Goal: Task Accomplishment & Management: Manage account settings

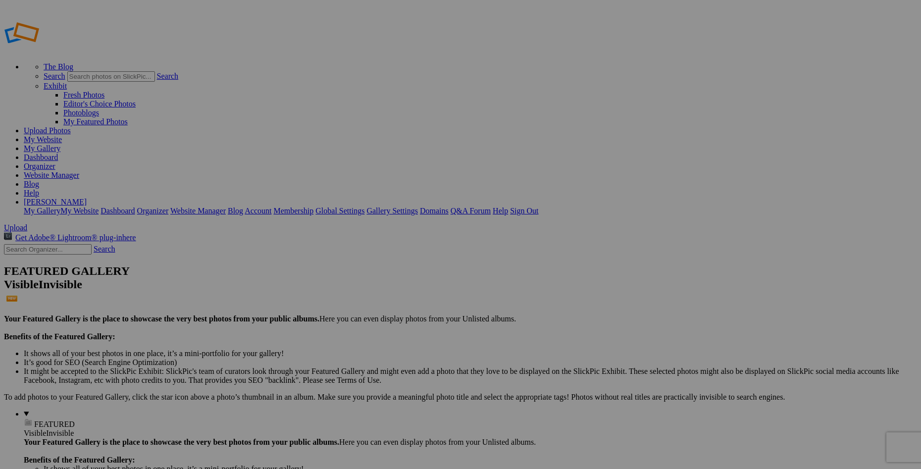
type input "B-29 Doc"
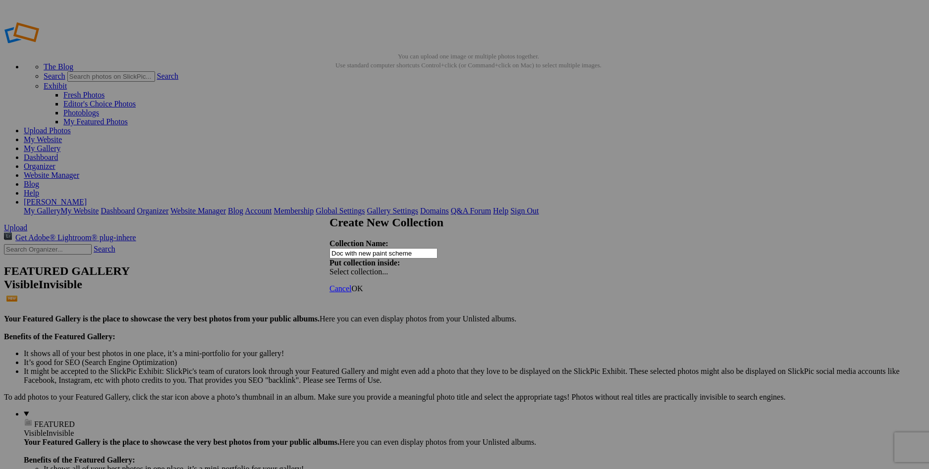
type input "Doc with new paint scheme"
click at [363, 284] on span "OK" at bounding box center [356, 288] width 11 height 8
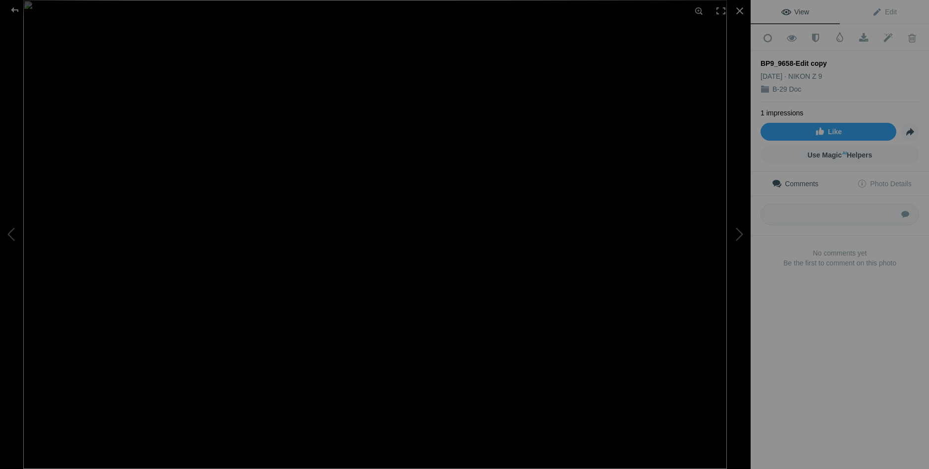
click at [276, 144] on img at bounding box center [374, 234] width 703 height 469
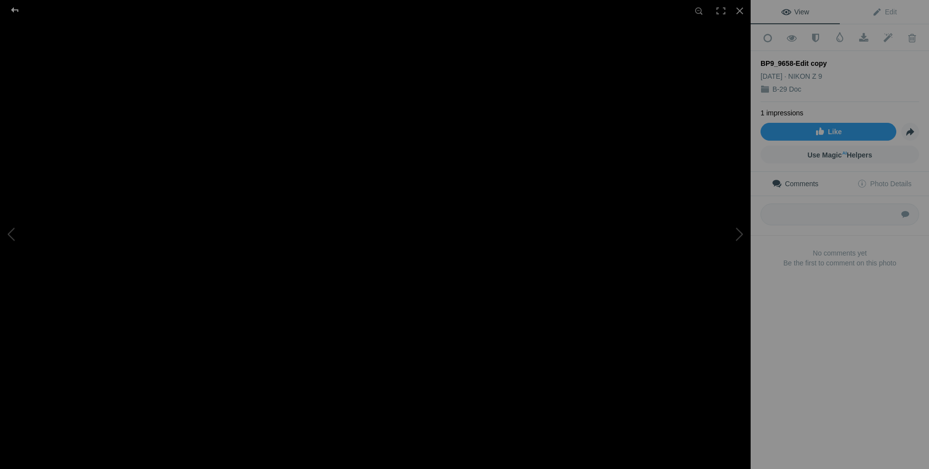
click at [18, 6] on div at bounding box center [15, 10] width 36 height 20
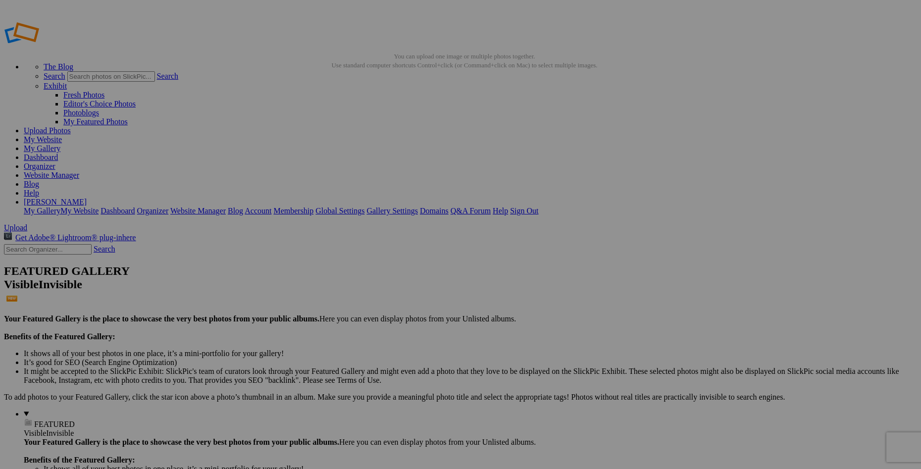
drag, startPoint x: 665, startPoint y: 98, endPoint x: 59, endPoint y: 307, distance: 640.9
drag, startPoint x: 533, startPoint y: 144, endPoint x: 69, endPoint y: 307, distance: 492.1
drag, startPoint x: 280, startPoint y: 153, endPoint x: 70, endPoint y: 306, distance: 259.6
drag, startPoint x: 369, startPoint y: 137, endPoint x: 67, endPoint y: 306, distance: 346.0
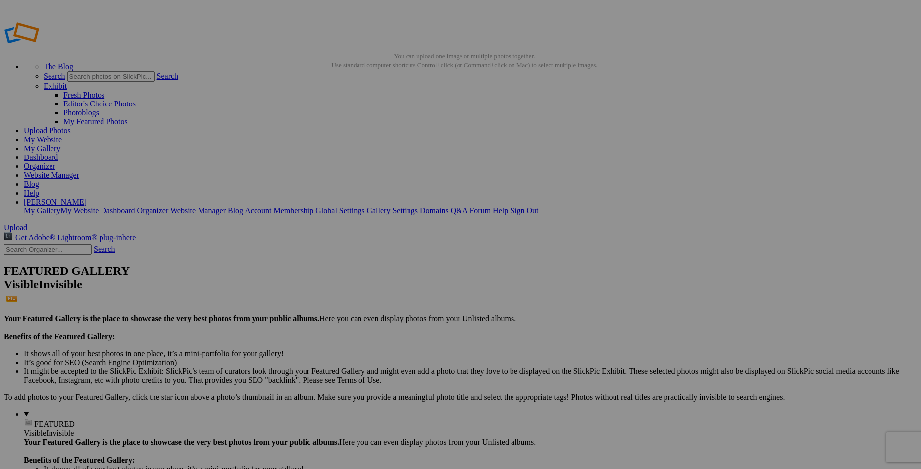
drag, startPoint x: 443, startPoint y: 144, endPoint x: 66, endPoint y: 305, distance: 409.3
click at [60, 144] on link "My Gallery" at bounding box center [42, 148] width 37 height 8
click at [79, 171] on link "Website Manager" at bounding box center [51, 175] width 55 height 8
drag, startPoint x: 440, startPoint y: 143, endPoint x: 23, endPoint y: 386, distance: 482.9
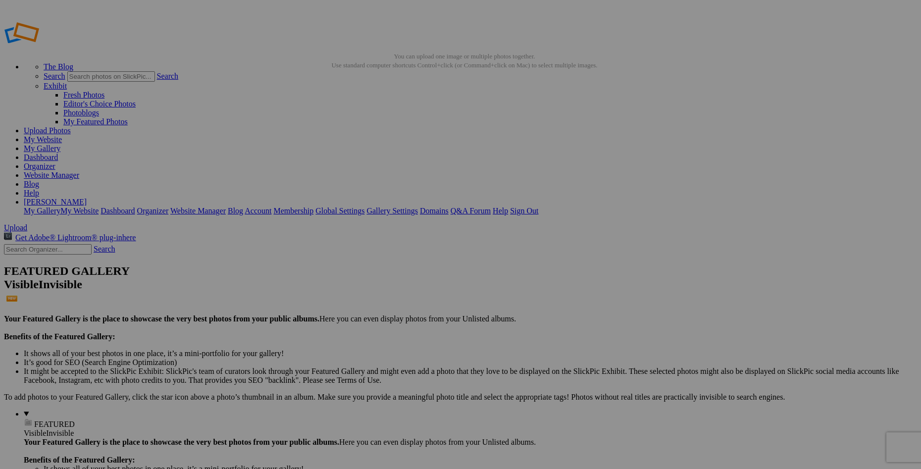
drag, startPoint x: 361, startPoint y: 149, endPoint x: 36, endPoint y: 384, distance: 400.9
drag, startPoint x: 364, startPoint y: 265, endPoint x: 170, endPoint y: 126, distance: 237.8
drag, startPoint x: 457, startPoint y: 275, endPoint x: 257, endPoint y: 129, distance: 247.8
drag, startPoint x: 178, startPoint y: 274, endPoint x: 509, endPoint y: 117, distance: 365.6
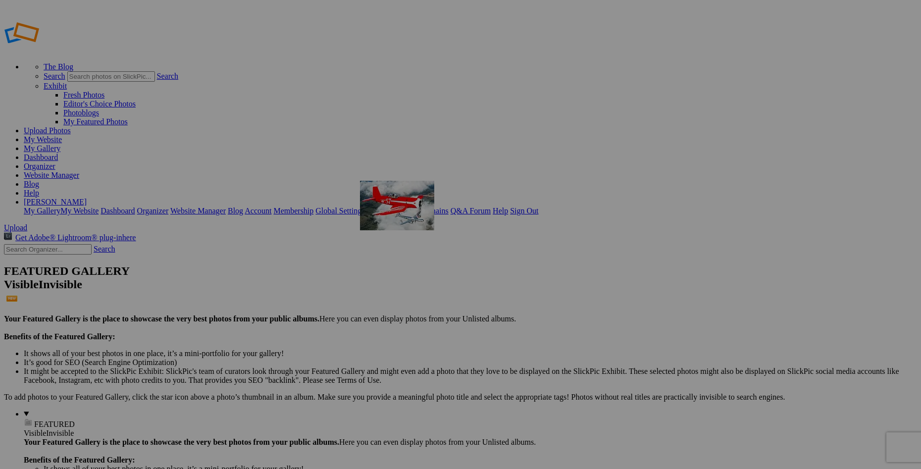
drag, startPoint x: 619, startPoint y: 136, endPoint x: 503, endPoint y: 252, distance: 164.3
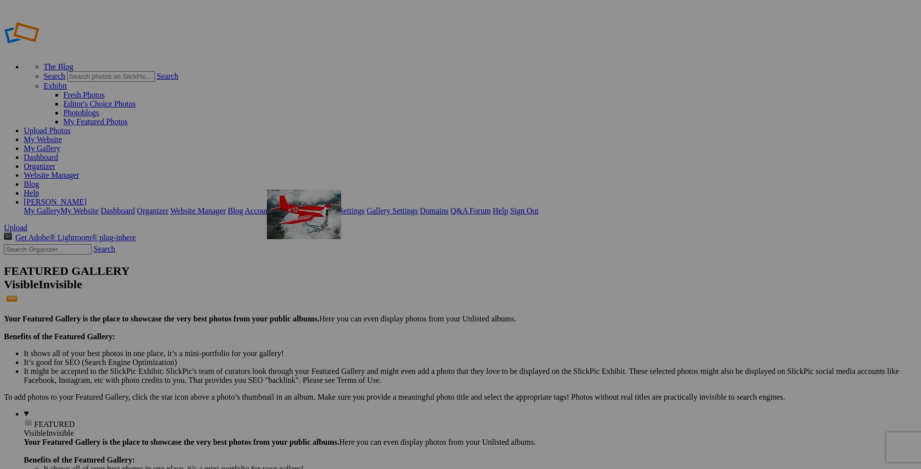
drag, startPoint x: 616, startPoint y: 198, endPoint x: 410, endPoint y: 261, distance: 216.0
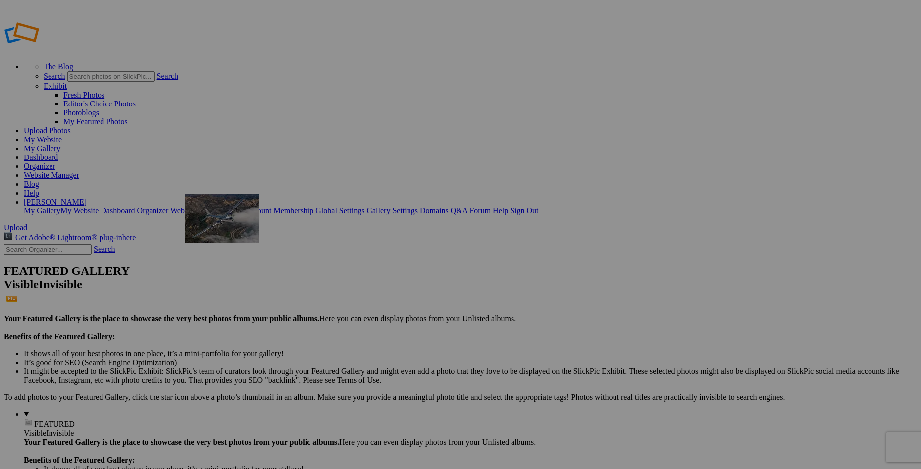
drag, startPoint x: 447, startPoint y: 263, endPoint x: 327, endPoint y: 265, distance: 119.9
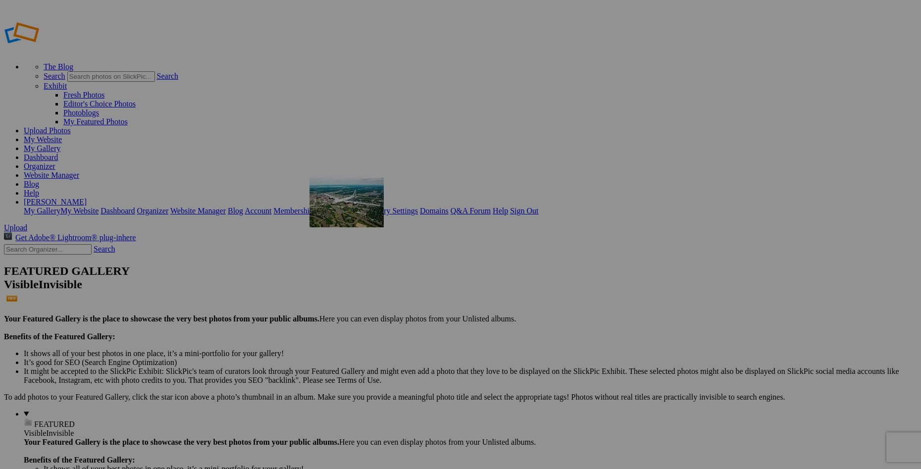
drag, startPoint x: 257, startPoint y: 276, endPoint x: 432, endPoint y: 256, distance: 176.1
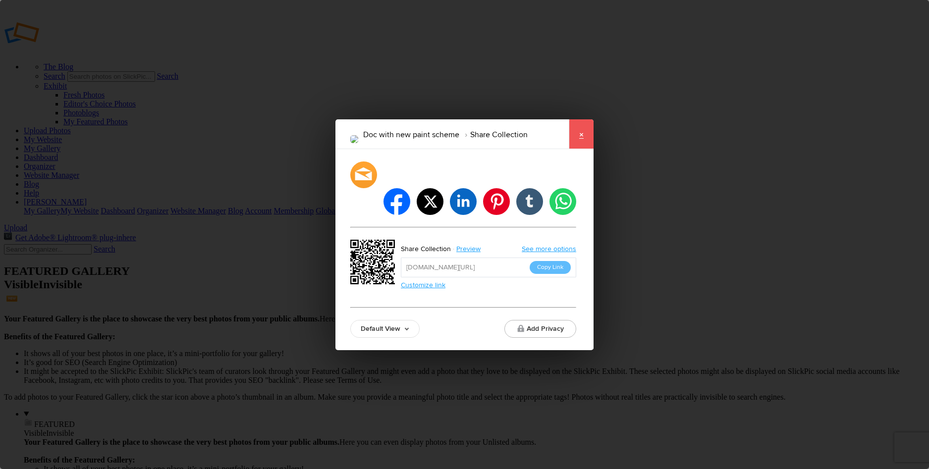
click at [580, 146] on link "×" at bounding box center [581, 134] width 25 height 30
